Goal: Communication & Community: Share content

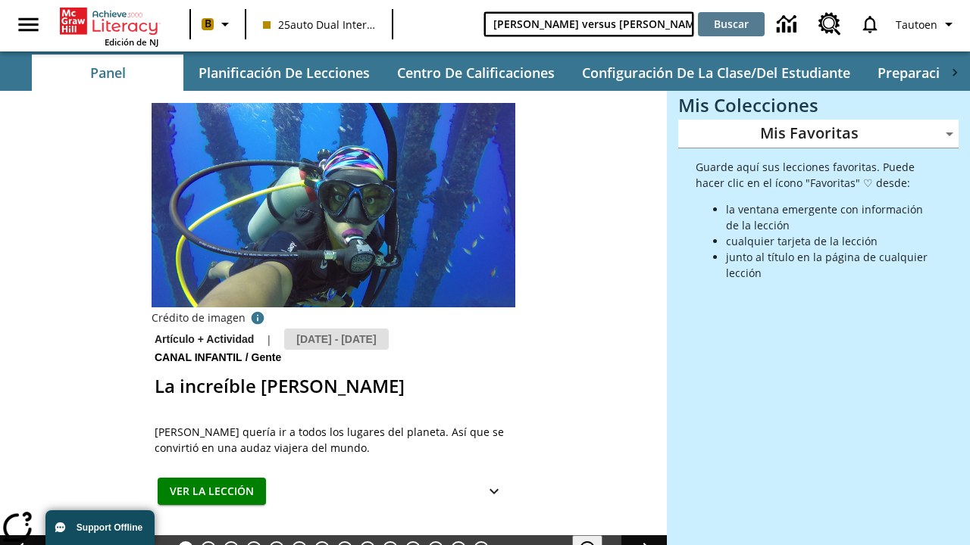
type input "[PERSON_NAME] versus [PERSON_NAME]"
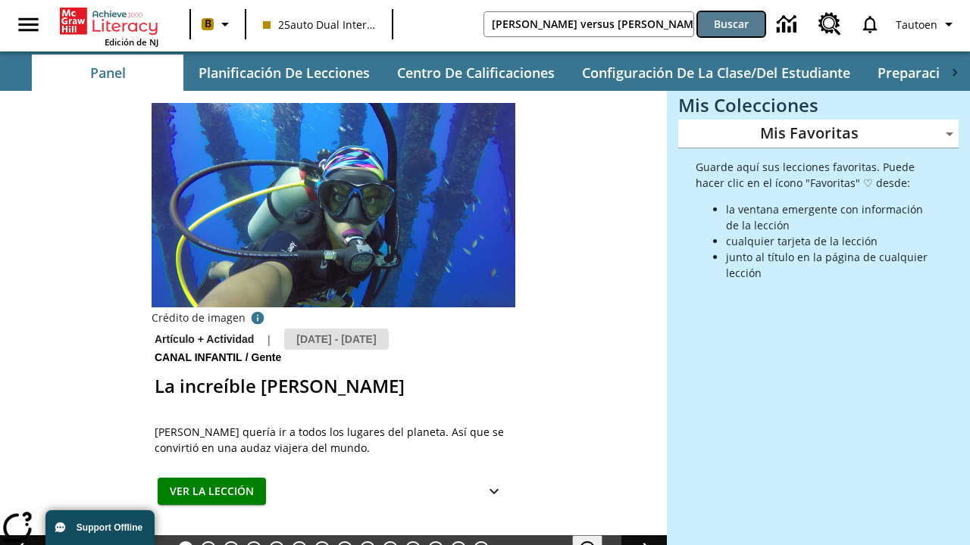
click at [731, 24] on button "Buscar" at bounding box center [731, 24] width 67 height 24
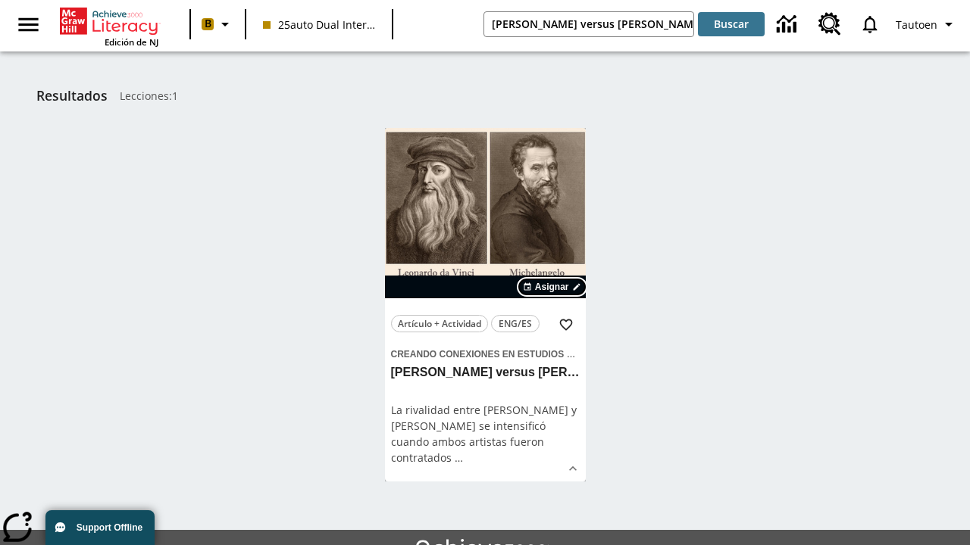
click at [552, 287] on span "Asignar" at bounding box center [552, 287] width 34 height 14
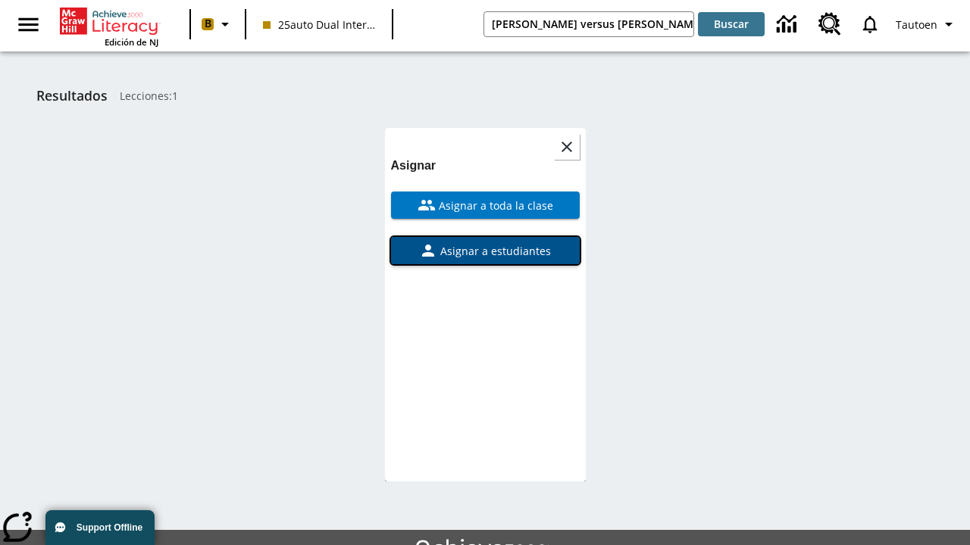
click at [485, 243] on span "Asignar a estudiantes" at bounding box center [494, 251] width 114 height 16
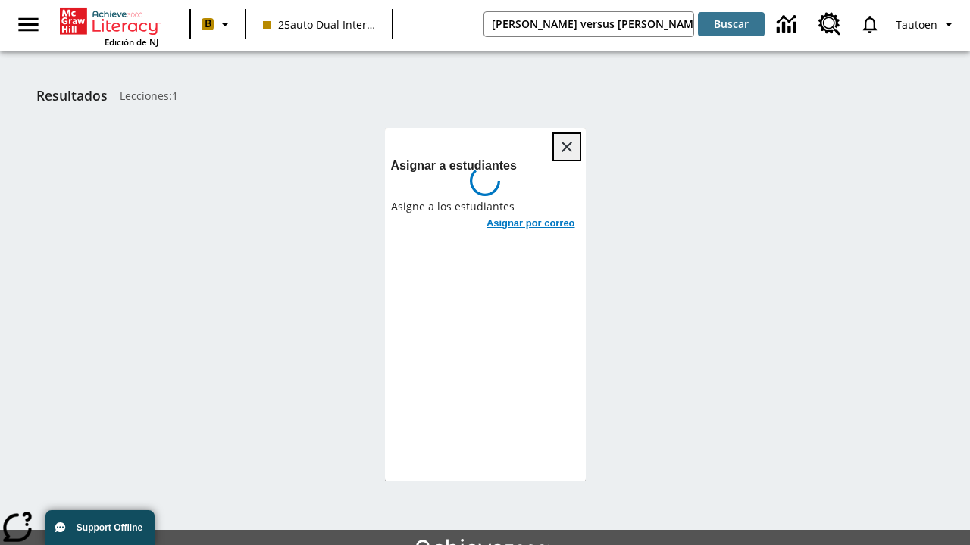
scroll to position [83, 0]
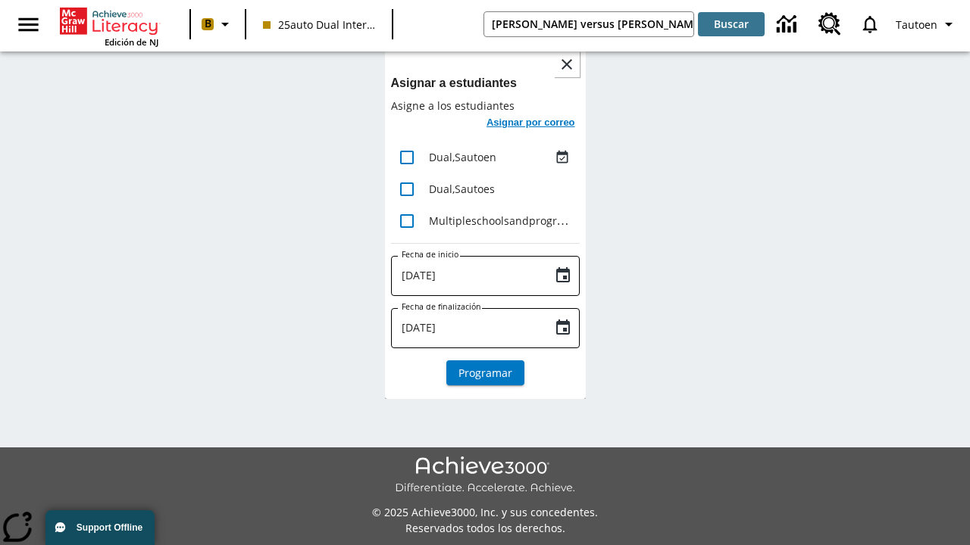
click at [529, 124] on h6 "Asignar por correo" at bounding box center [530, 122] width 89 height 17
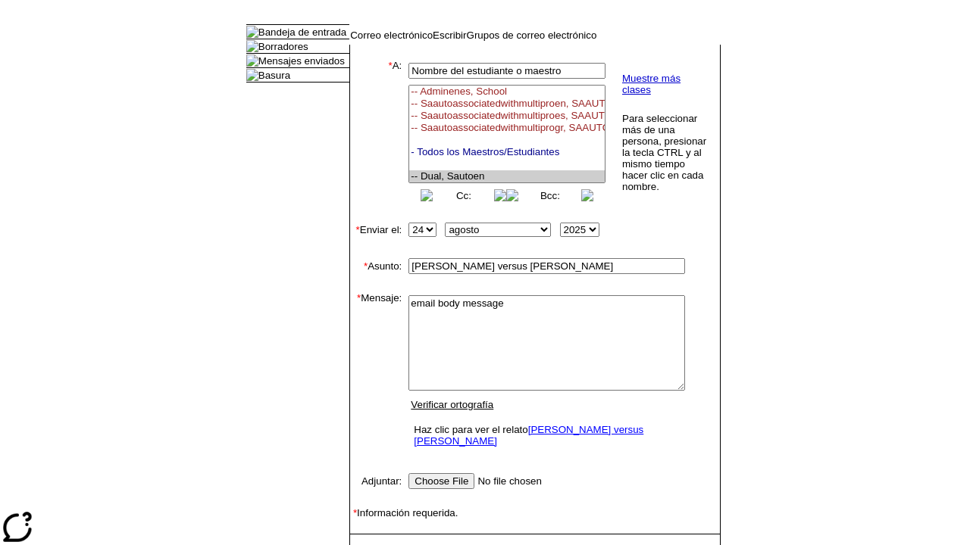
select select "U,21476361,1"
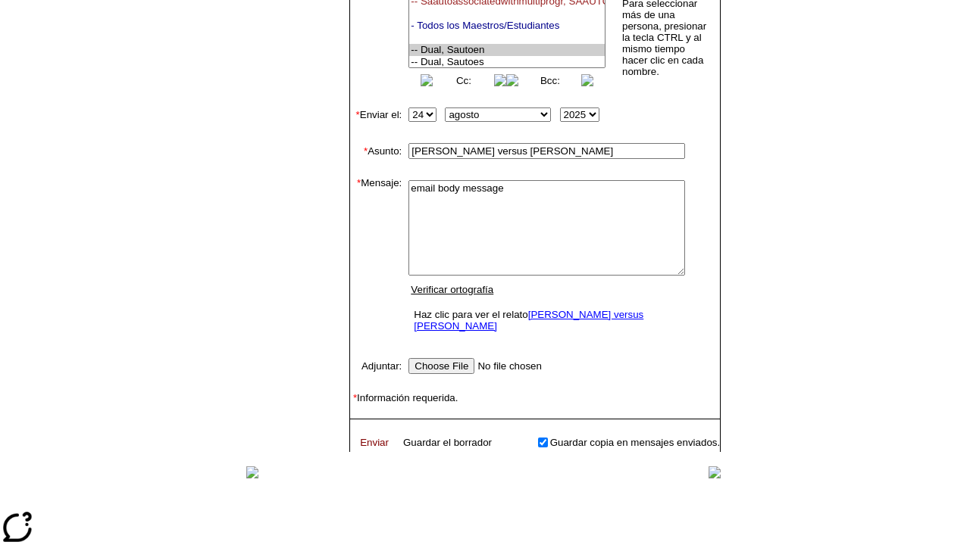
type textarea "email body message"
click at [367, 438] on link "Enviar" at bounding box center [374, 442] width 29 height 11
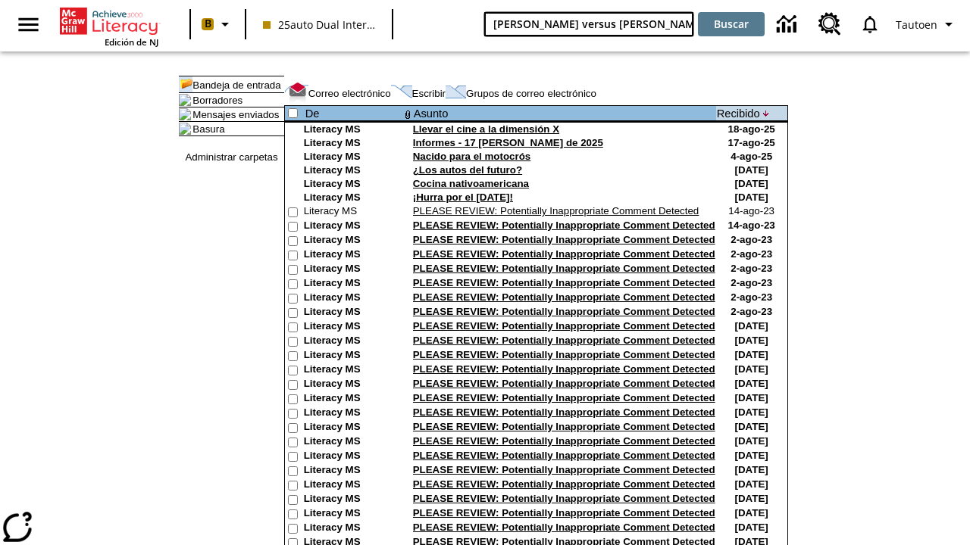
type input "[PERSON_NAME] versus [PERSON_NAME]"
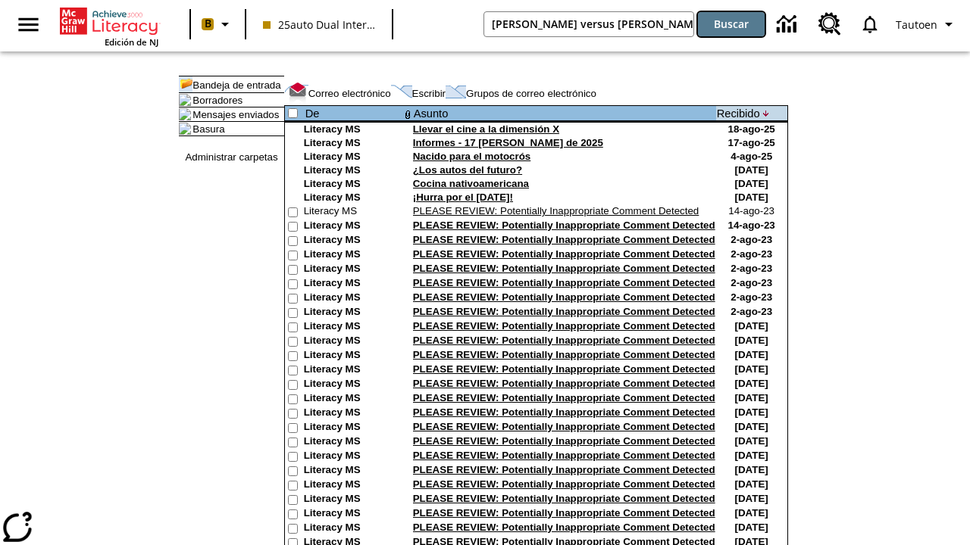
click at [731, 24] on button "Buscar" at bounding box center [731, 24] width 67 height 24
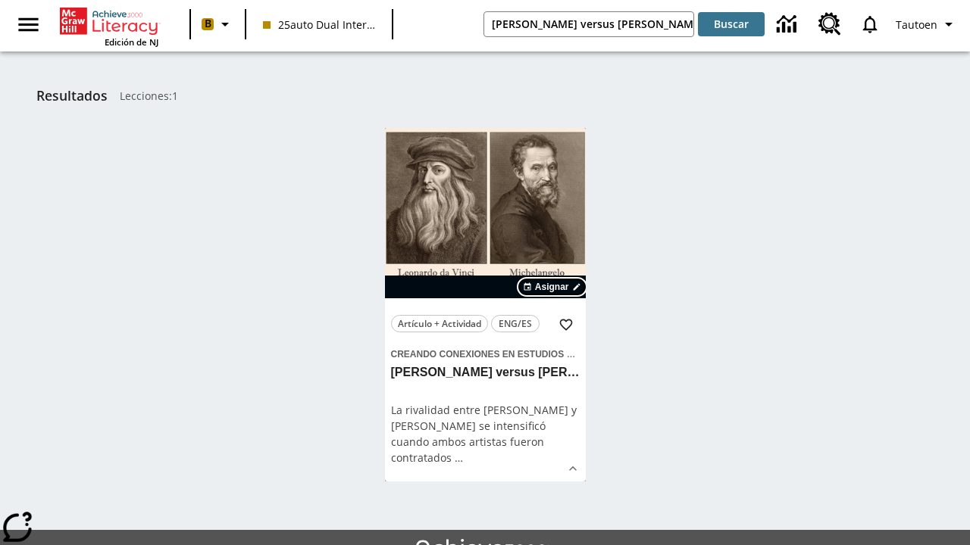
click at [552, 287] on span "Asignar" at bounding box center [552, 287] width 34 height 14
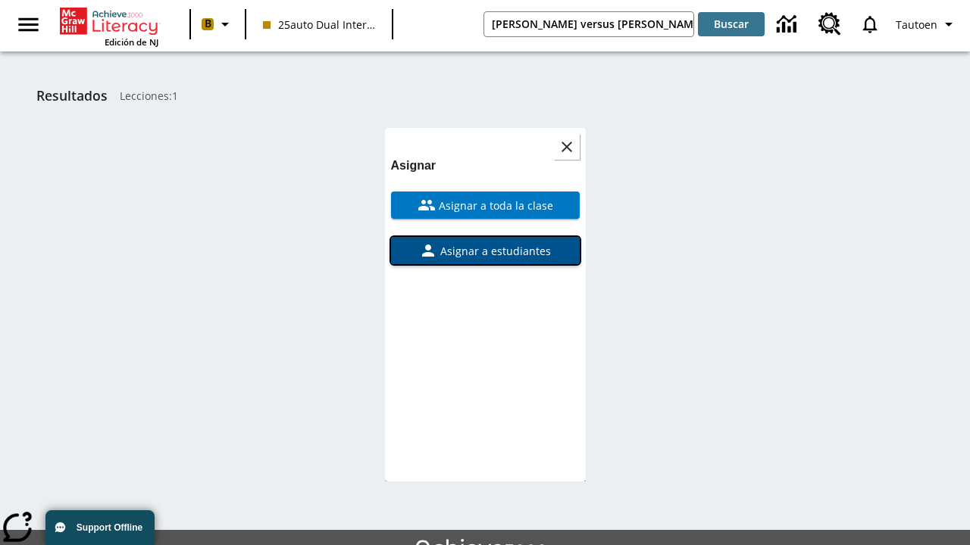
click at [485, 251] on span "Asignar a estudiantes" at bounding box center [494, 251] width 114 height 16
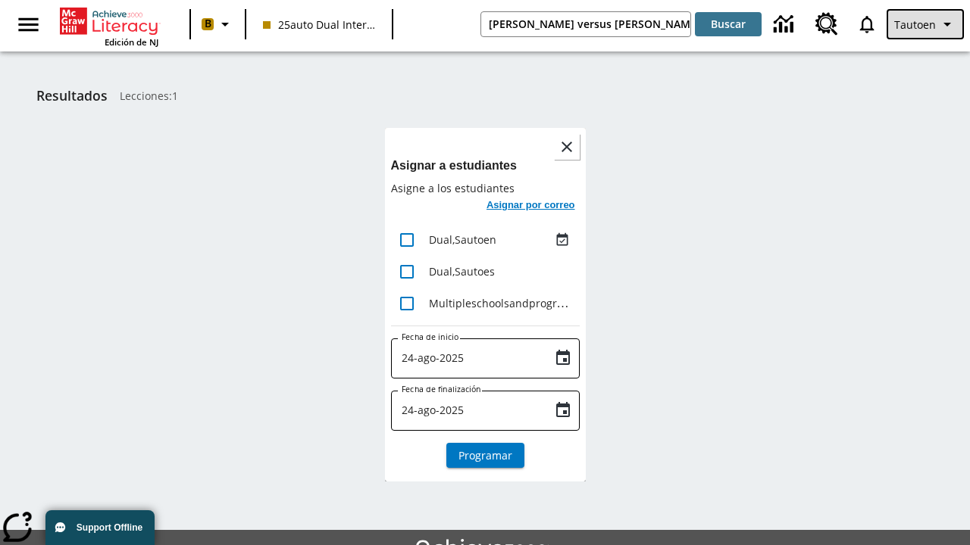
click at [926, 24] on span "Tautoen" at bounding box center [915, 25] width 42 height 16
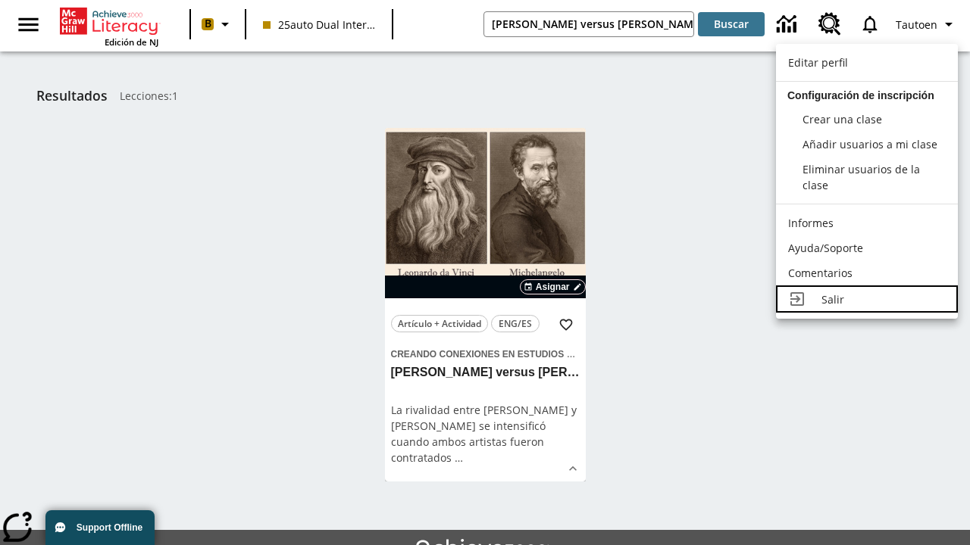
click at [867, 299] on div "Salir" at bounding box center [883, 300] width 124 height 16
